Goal: Transaction & Acquisition: Purchase product/service

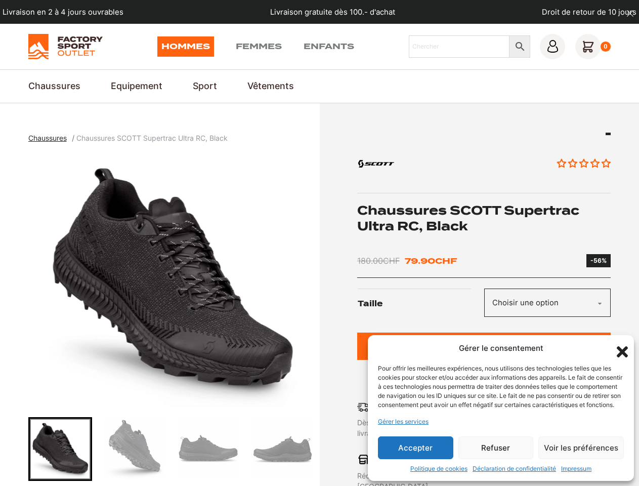
click at [319, 243] on div "Chaussures Chaussures [PERSON_NAME] Supertrac Ultra RC, Black Aucun avis" at bounding box center [319, 375] width 583 height 484
click at [630, 14] on icon "dismiss" at bounding box center [630, 14] width 8 height 8
click at [469, 47] on input "Chercher" at bounding box center [459, 46] width 101 height 22
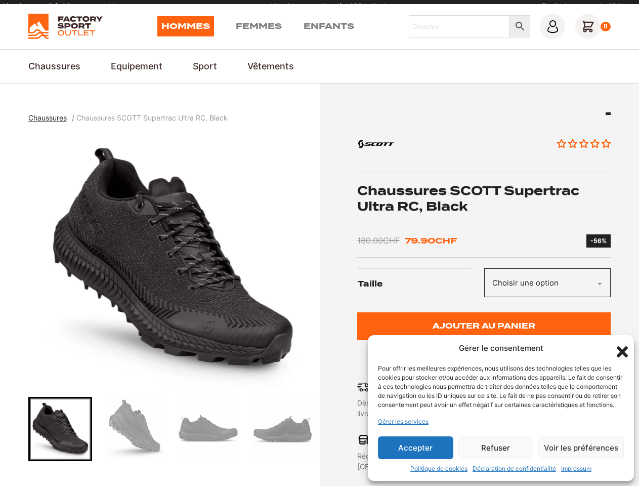
click at [519, 47] on div "Hommes Femmes Enfants Chercher × 0" at bounding box center [319, 26] width 639 height 45
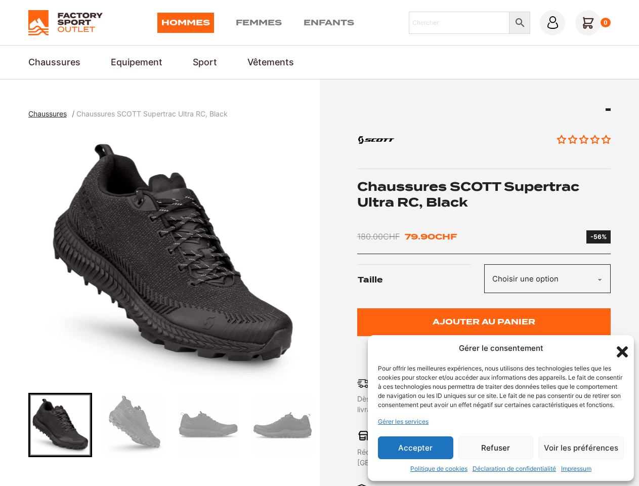
click at [593, 47] on section "Chaussures Chaussures de Ski & Snowboard Bottes de Snowboard Chaussures de Ski …" at bounding box center [319, 62] width 639 height 34
click at [171, 317] on img "1 of 6" at bounding box center [172, 256] width 286 height 253
click at [0, 280] on div "The image cannot be loaded" at bounding box center [319, 243] width 639 height 486
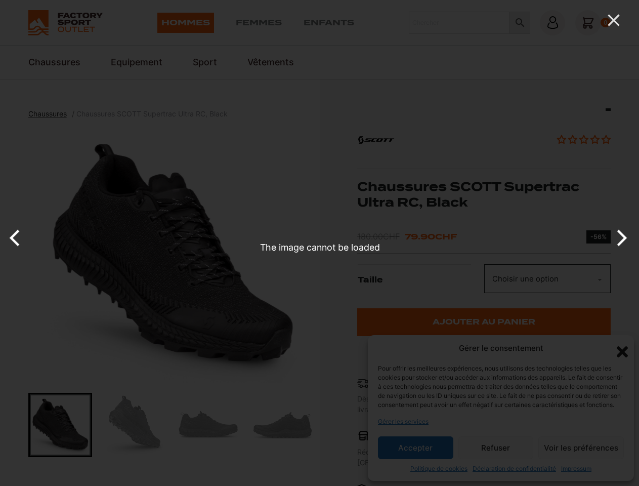
click at [14, 280] on div "The image cannot be loaded" at bounding box center [319, 243] width 639 height 486
click at [171, 280] on div "The image cannot be loaded" at bounding box center [396, 243] width 639 height 486
